Goal: Find specific page/section: Find specific page/section

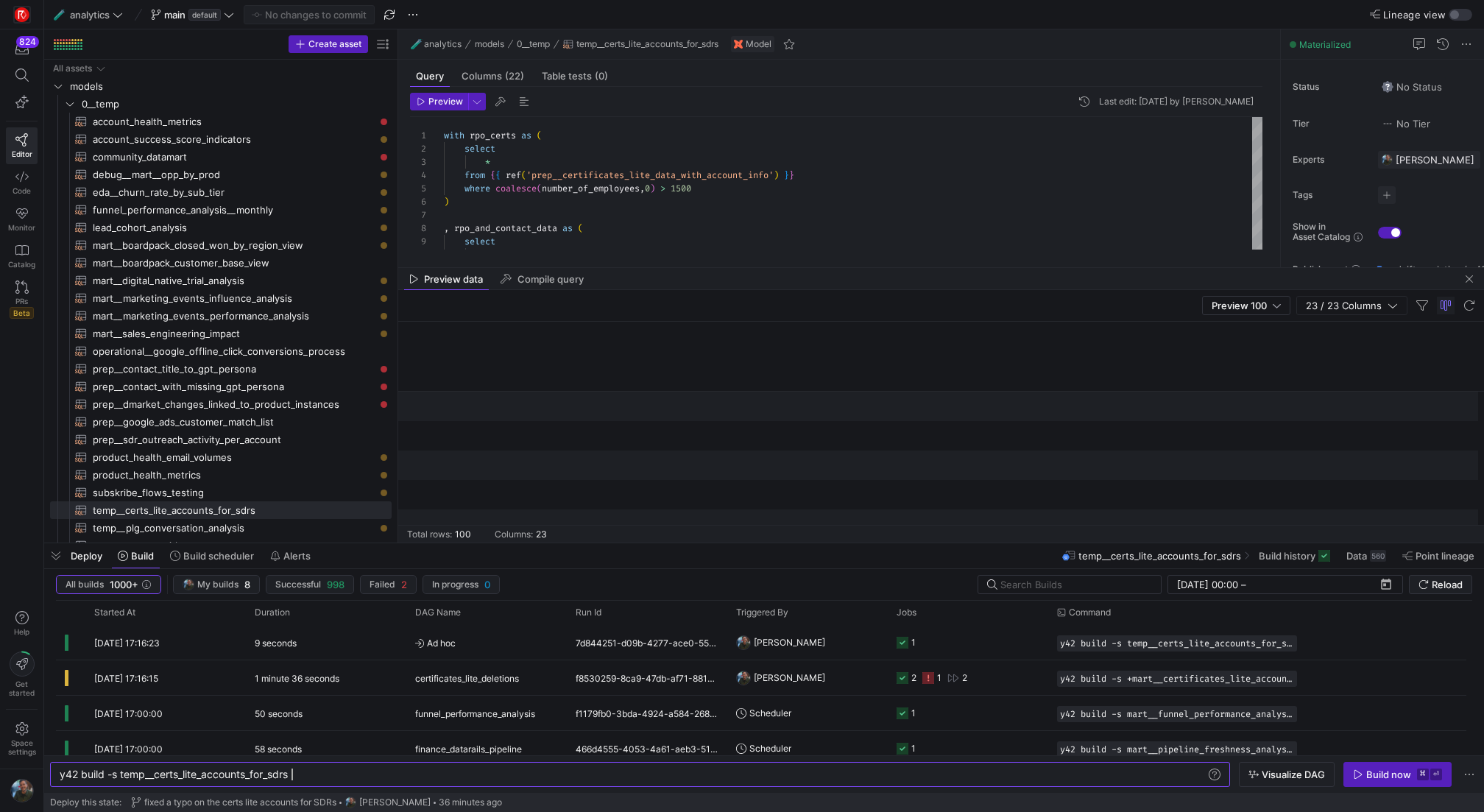
scroll to position [0, 2749]
